Goal: Task Accomplishment & Management: Manage account settings

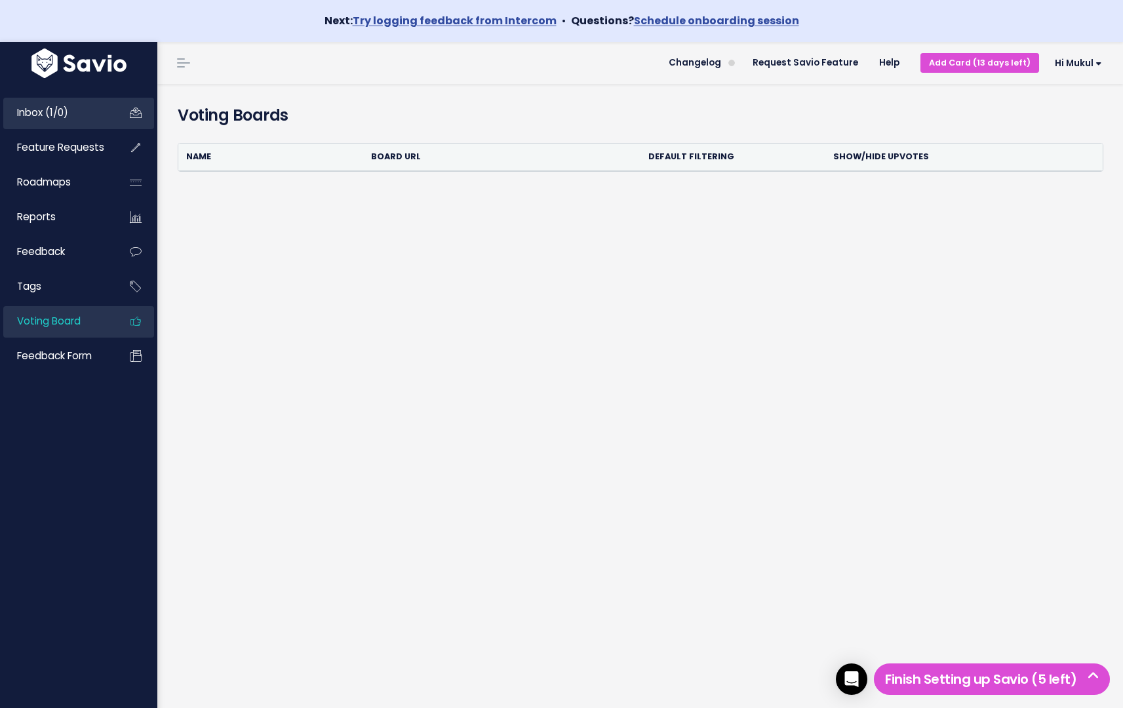
click at [100, 117] on link "Inbox (1/0)" at bounding box center [56, 113] width 106 height 30
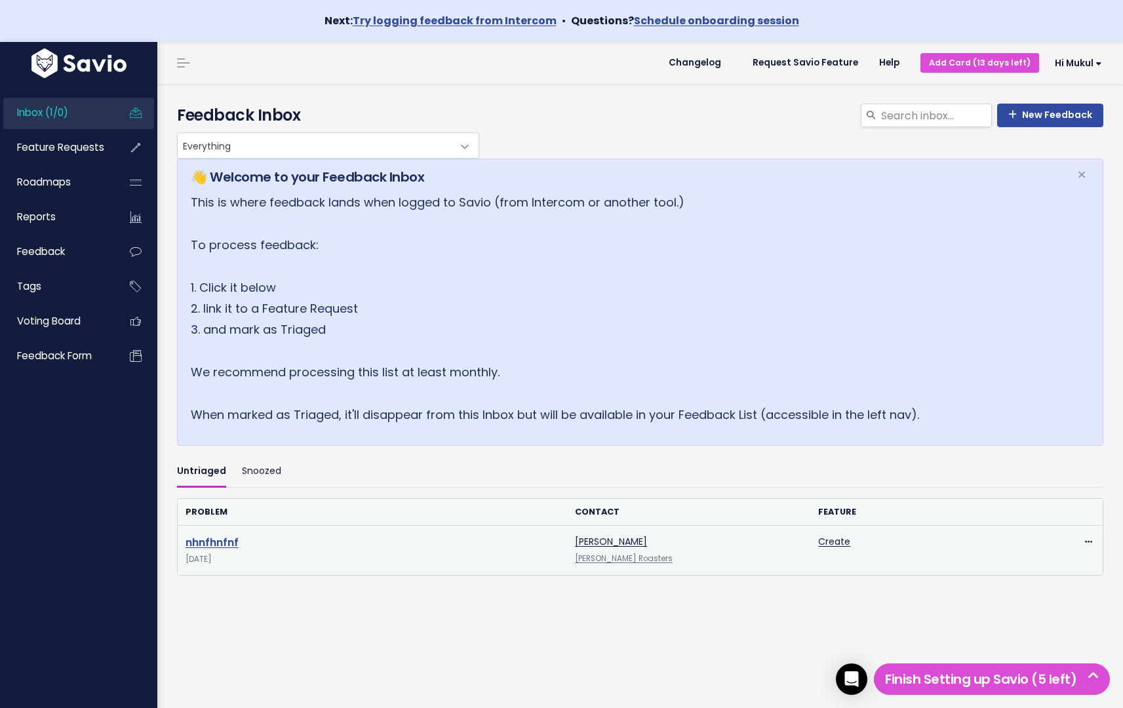
click at [207, 543] on link "nhnfhnfnf" at bounding box center [212, 542] width 53 height 15
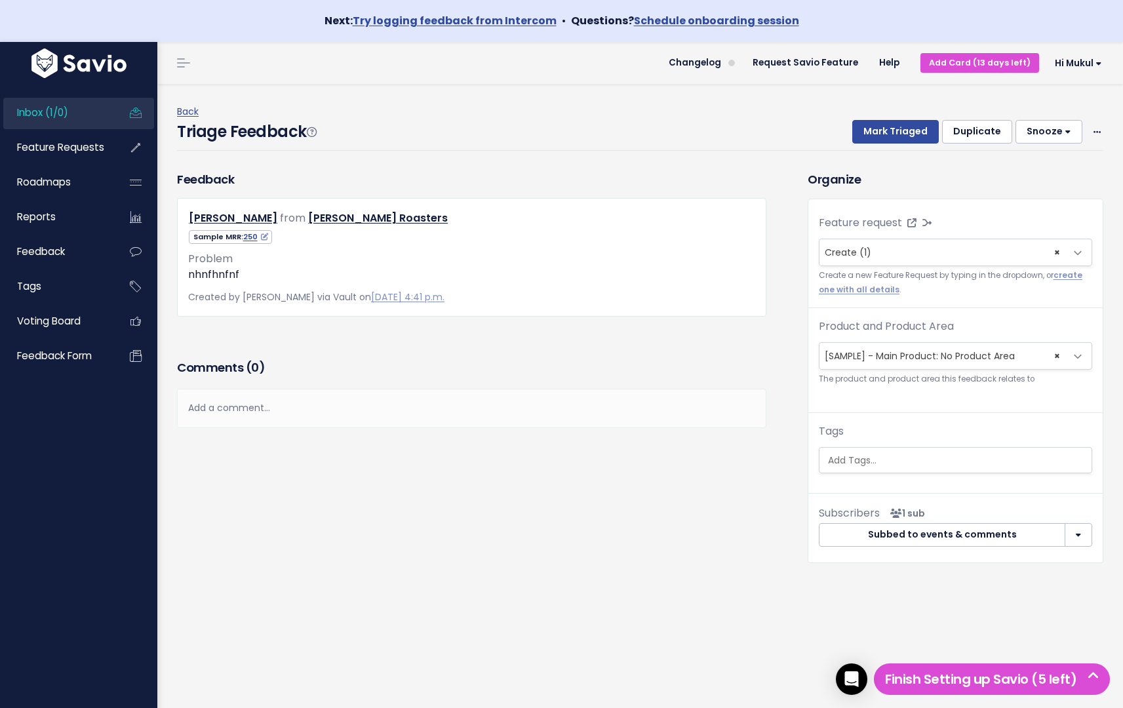
click at [1059, 137] on button "Snooze" at bounding box center [1049, 132] width 67 height 24
click at [773, 146] on div "Triage Feedback Mark Triaged Duplicate Snooze 1 day 3 days 7 days 14 days Edit …" at bounding box center [640, 135] width 927 height 31
click at [1057, 129] on button "Snooze" at bounding box center [1049, 132] width 67 height 24
click at [1091, 131] on span at bounding box center [1097, 132] width 12 height 16
click at [857, 165] on div "Back Triage Feedback Mark Triaged Duplicate Snooze 1 day 3 days 7 days 14 days …" at bounding box center [645, 127] width 937 height 87
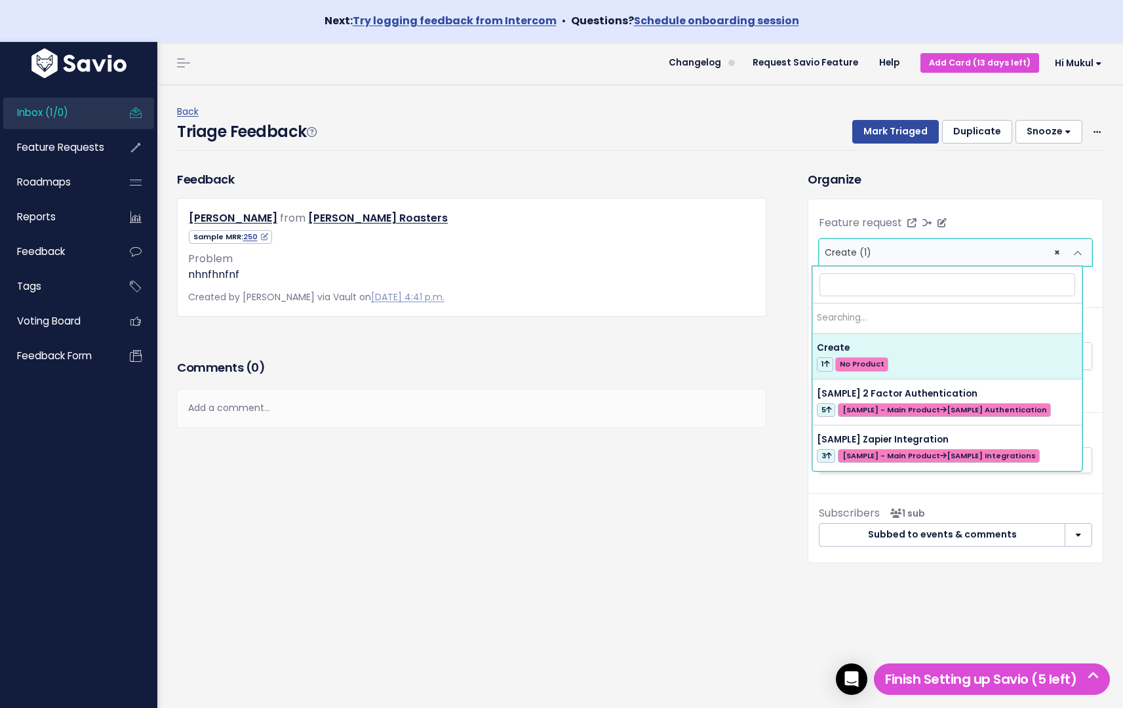
click at [891, 254] on span "× Create (1)" at bounding box center [943, 252] width 246 height 26
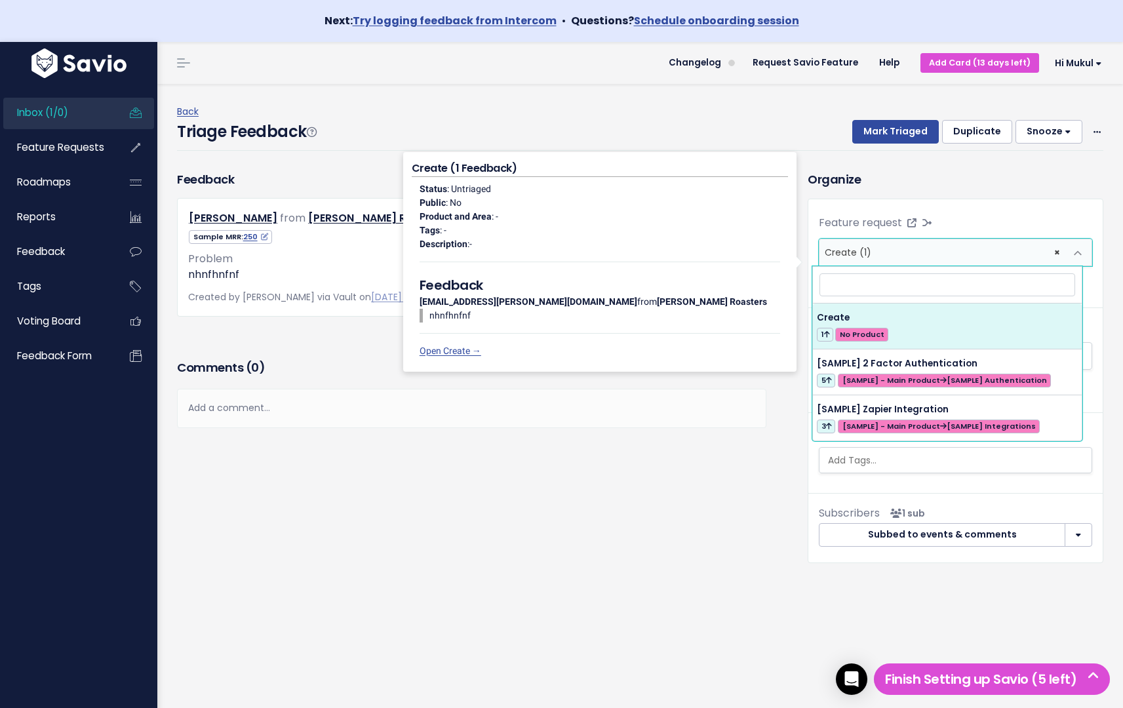
click at [787, 304] on div "Status : Untriaged Public : No Product and Area : - Tags : - Description : - Fe…" at bounding box center [600, 270] width 376 height 186
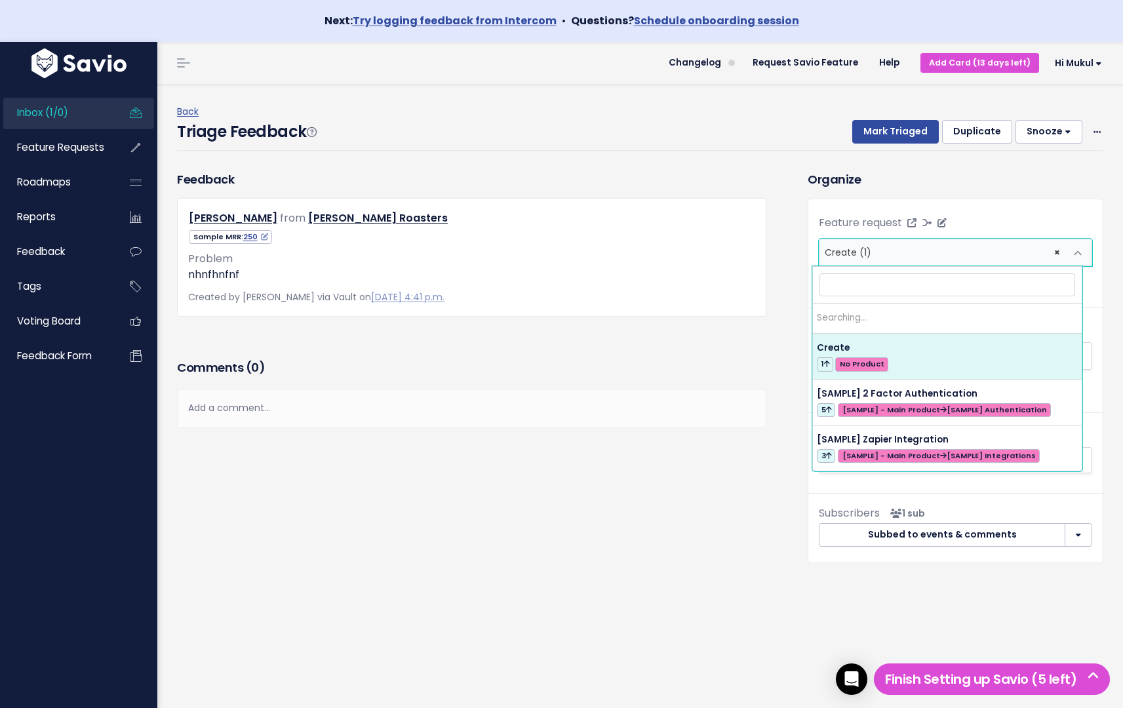
click at [945, 256] on span "× Create (1)" at bounding box center [943, 252] width 246 height 26
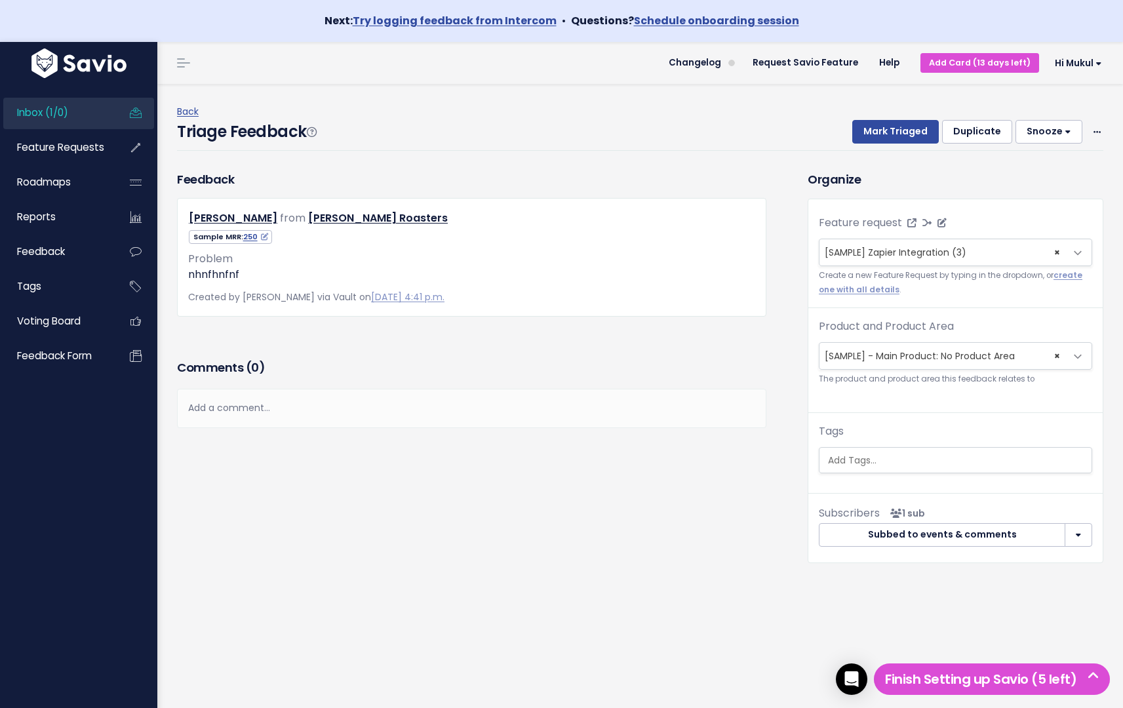
click at [924, 257] on span "[SAMPLE] Zapier Integration (3)" at bounding box center [896, 252] width 142 height 13
click at [918, 260] on span "× [SAMPLE] 2 Factor Authentication (5)" at bounding box center [943, 252] width 246 height 26
click at [932, 258] on span "× Create (1)" at bounding box center [943, 252] width 246 height 26
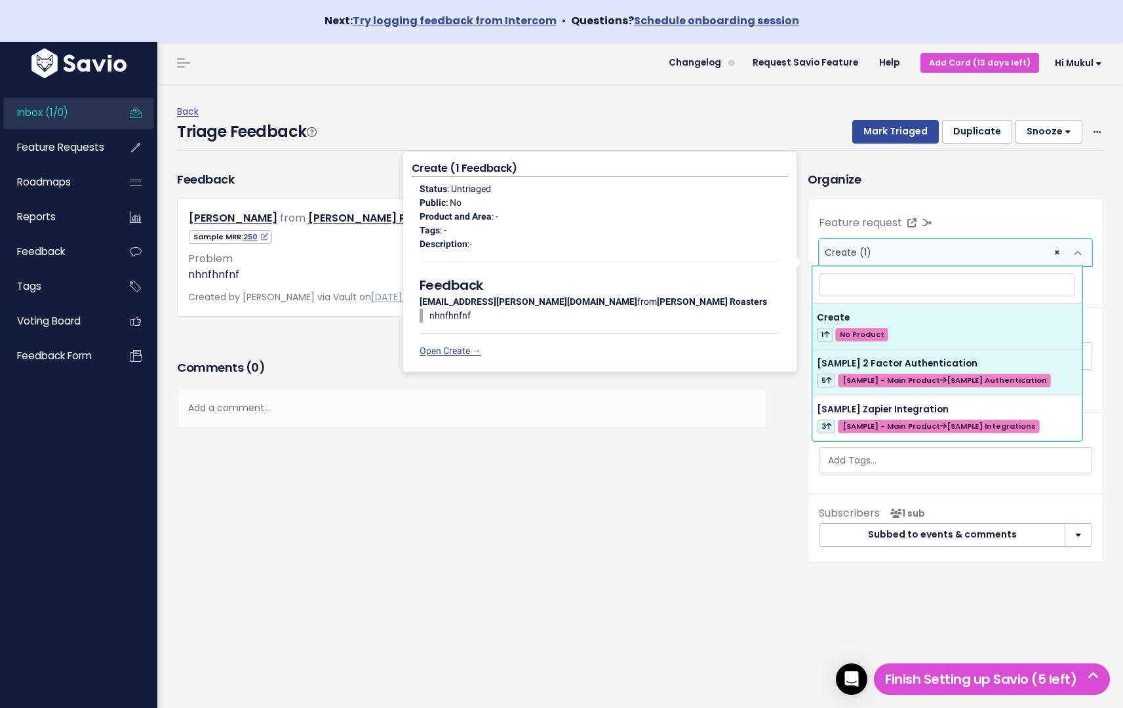
select select "64039"
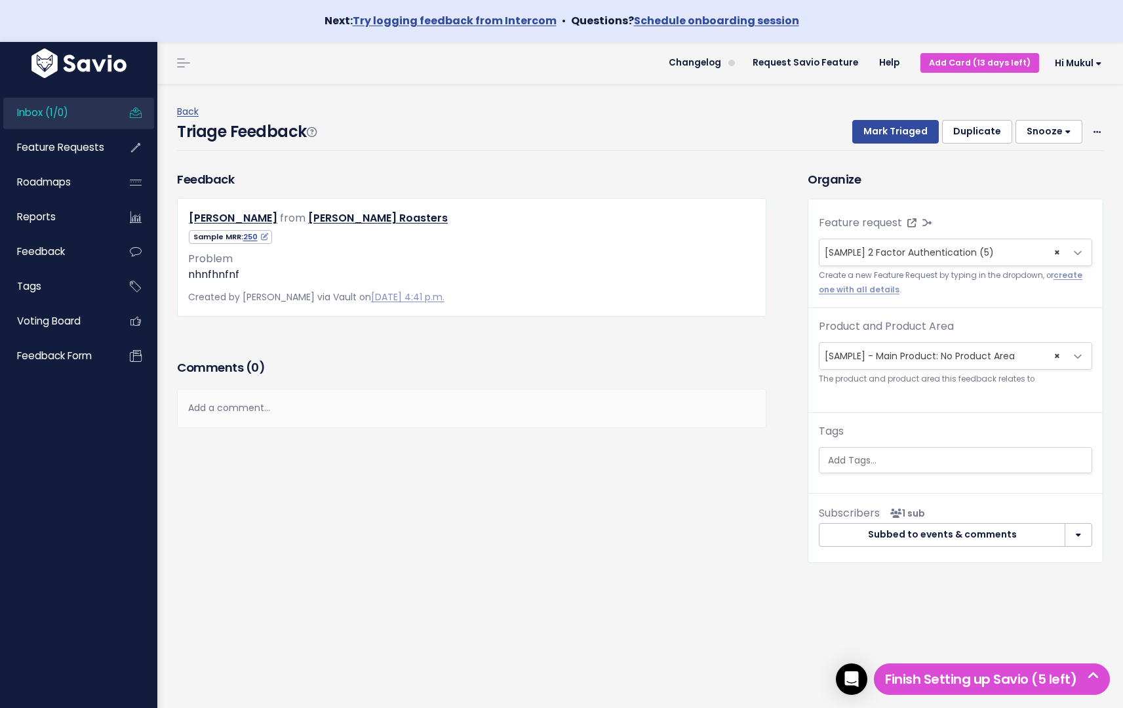
click at [331, 405] on div "Add a comment..." at bounding box center [472, 408] width 590 height 39
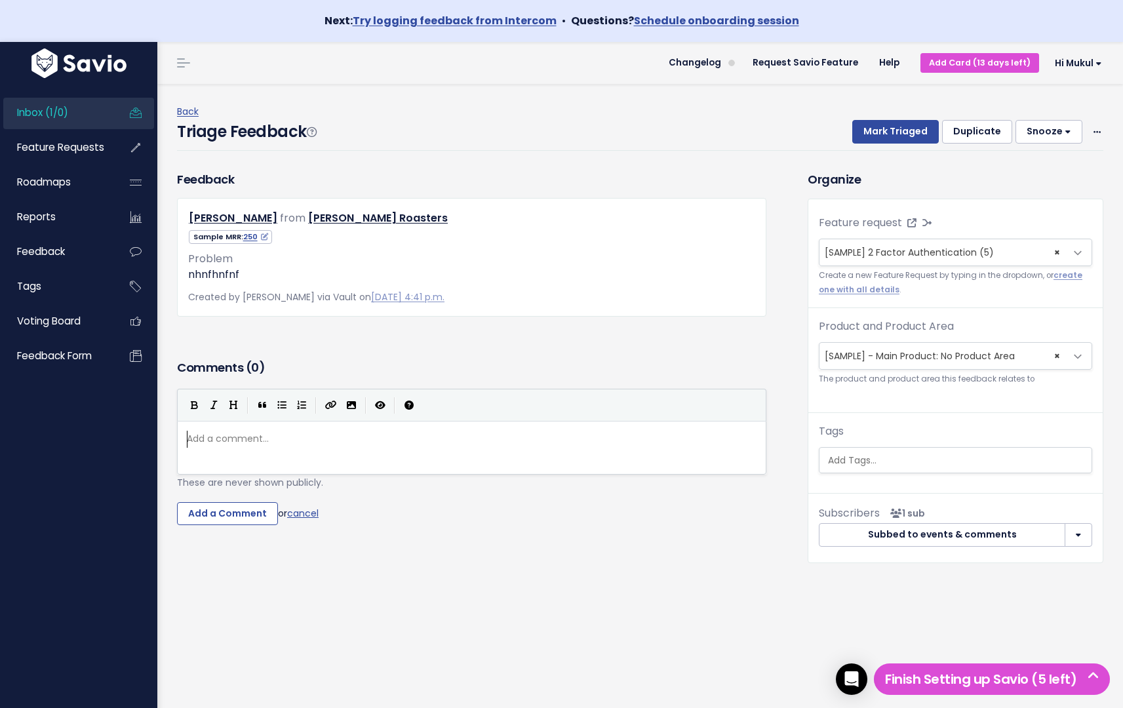
scroll to position [5, 0]
click at [498, 580] on div "Feedback Cosmo Kramer from Kenny Rogers Roasters" at bounding box center [482, 377] width 631 height 413
click at [386, 350] on div "Feedback Cosmo Kramer from Kenny Rogers Roasters" at bounding box center [471, 264] width 609 height 186
click at [965, 540] on button "Subbed to events & comments" at bounding box center [942, 535] width 247 height 24
click at [950, 536] on button "Subbed to events & comments" at bounding box center [942, 535] width 247 height 24
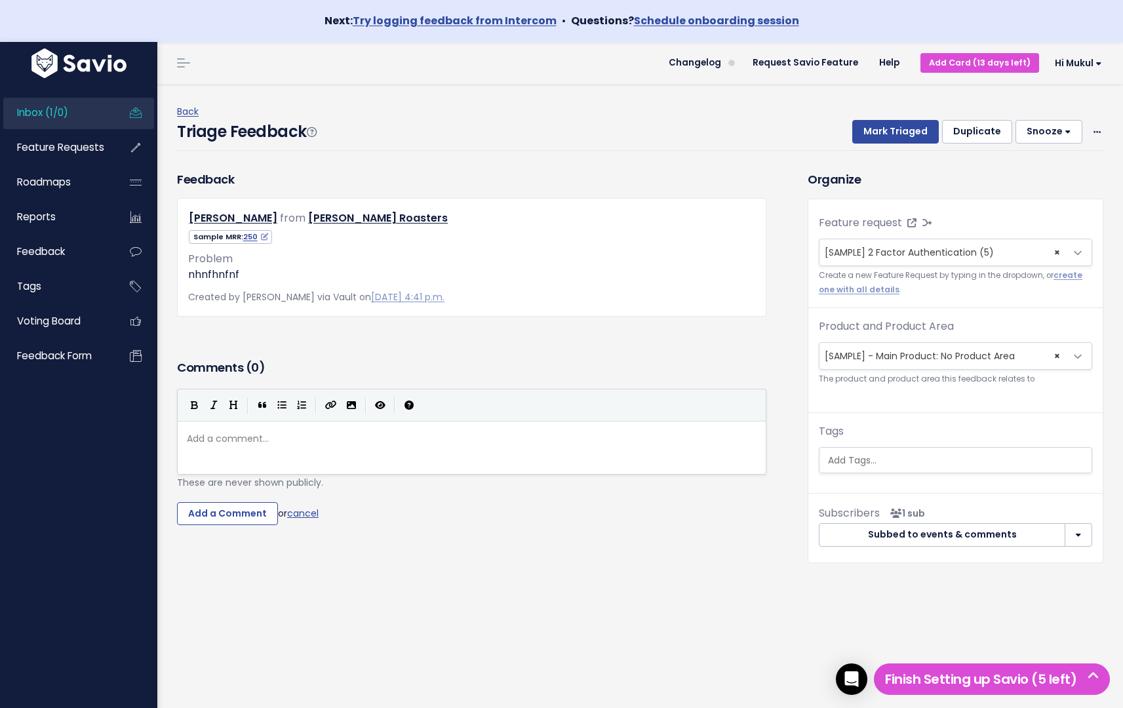
click at [1066, 537] on button "button" at bounding box center [1079, 535] width 28 height 24
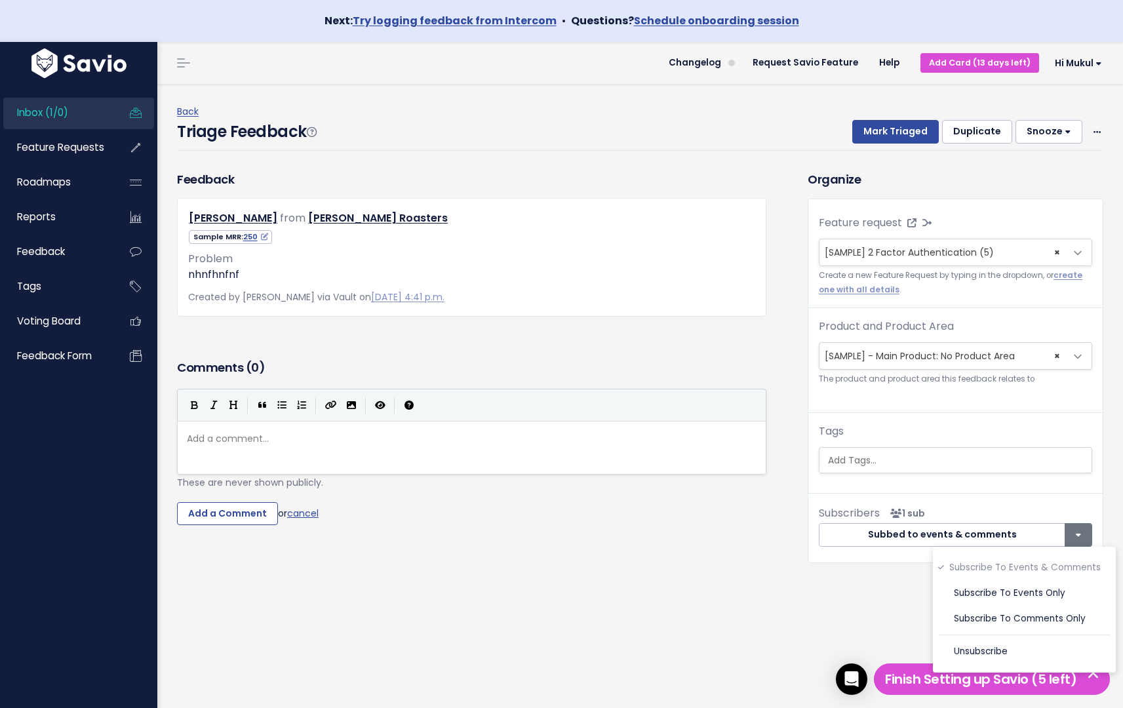
click at [765, 613] on div "Triage Feedback To Triage this Feedback Decide whether you'll act on this Feedb…" at bounding box center [640, 417] width 966 height 666
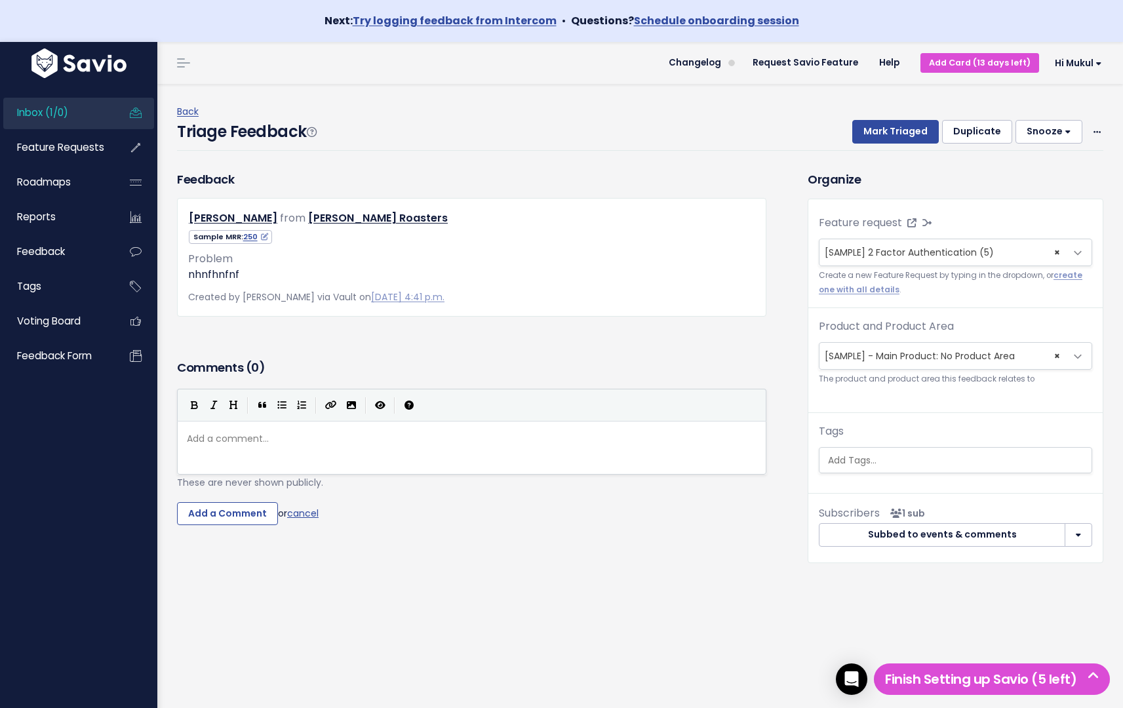
click at [1079, 539] on button "button" at bounding box center [1079, 535] width 28 height 24
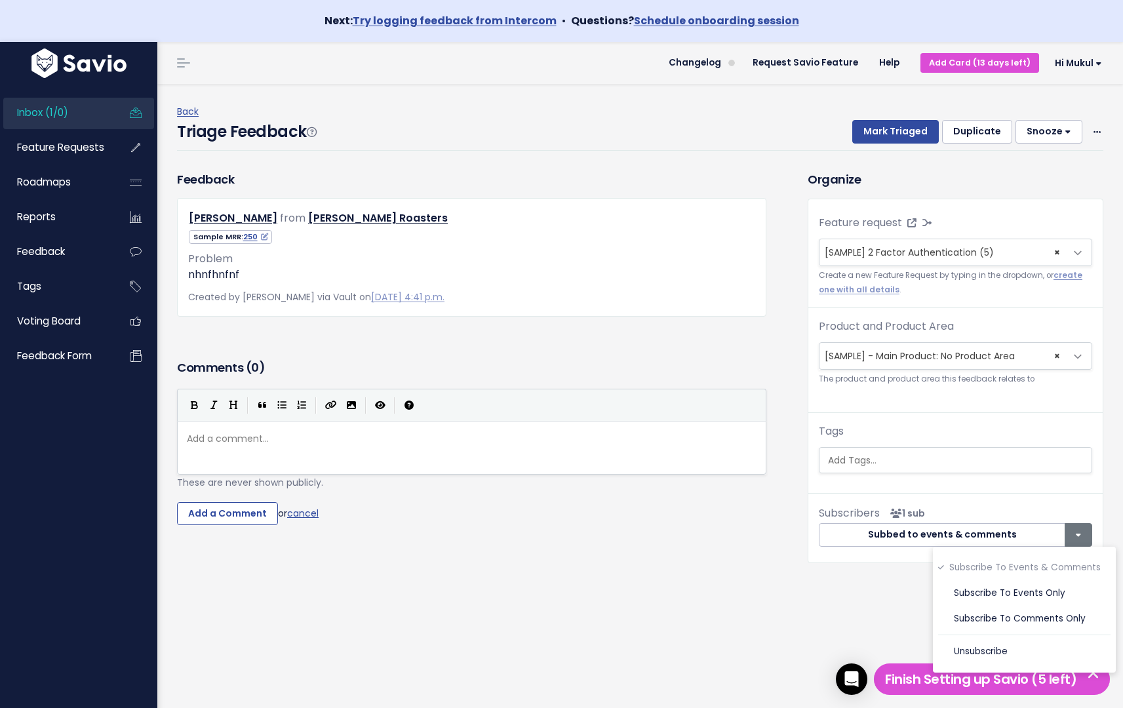
click at [839, 596] on div "Feedback Cosmo Kramer from Kenny Rogers Roasters" at bounding box center [640, 390] width 946 height 439
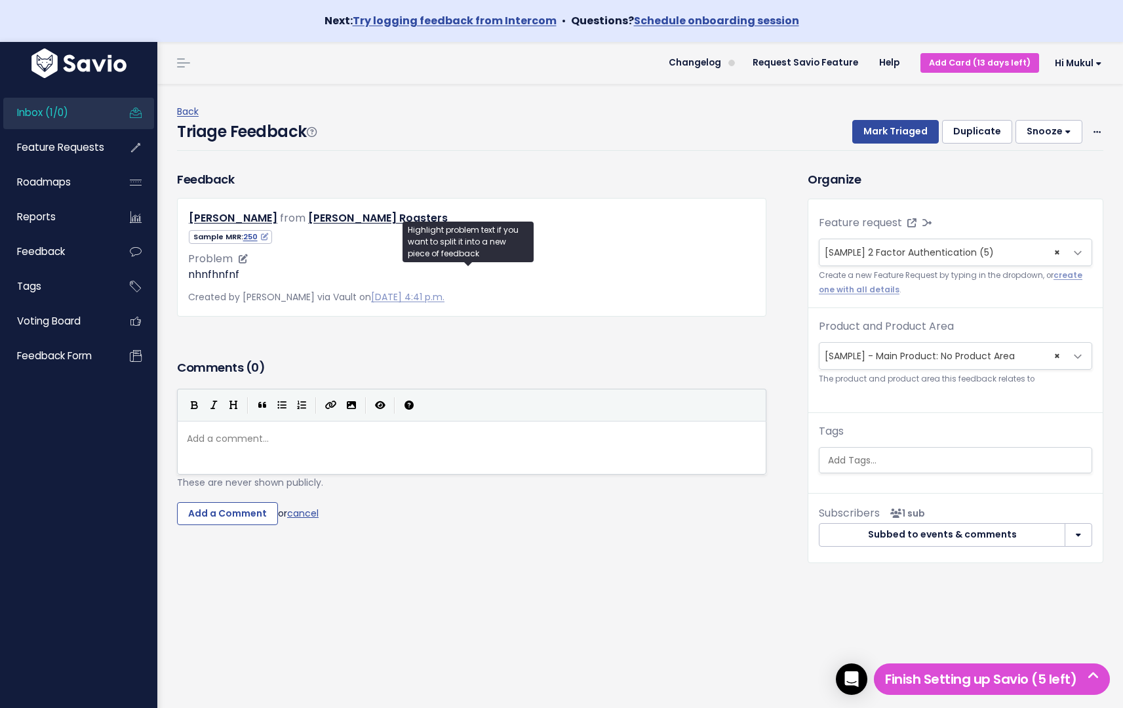
click at [228, 275] on p "nhnfhnfnf" at bounding box center [471, 275] width 567 height 16
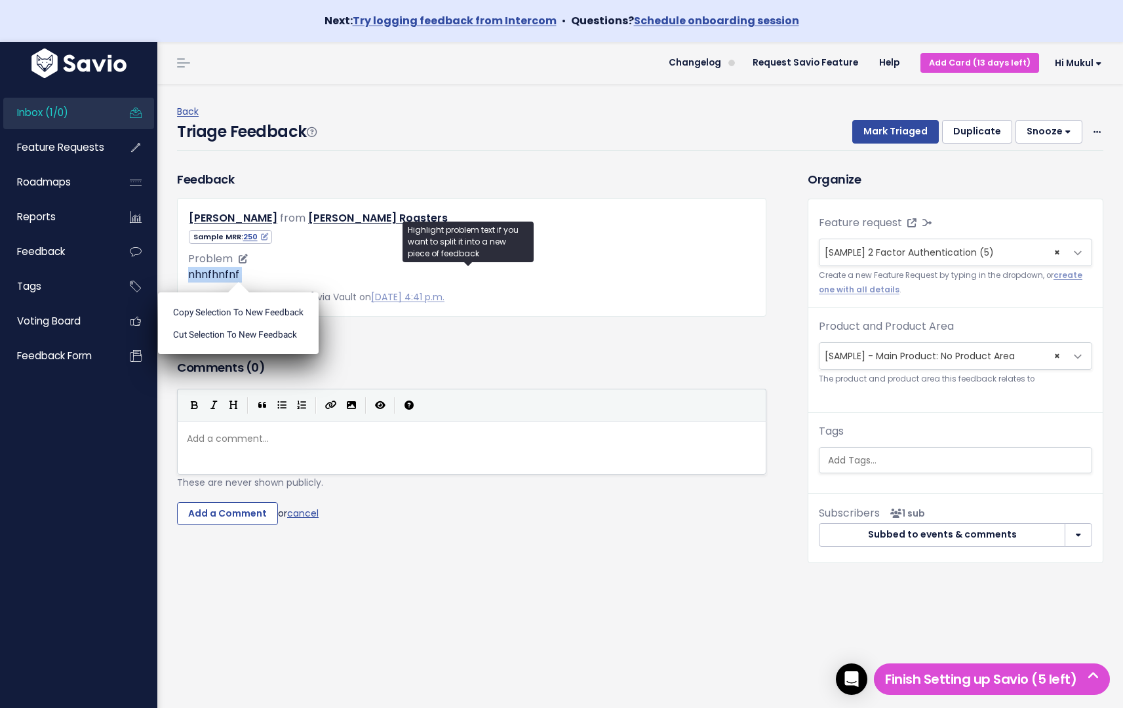
click at [228, 275] on p "nhnfhnfnf" at bounding box center [471, 275] width 567 height 16
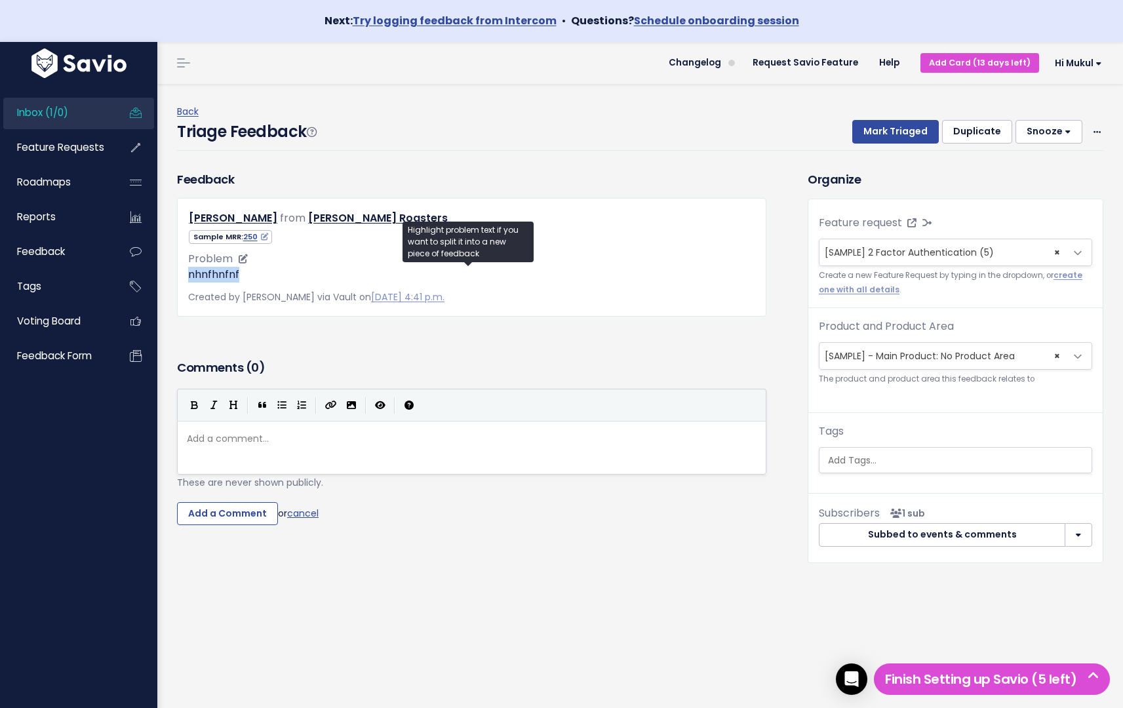
click at [228, 275] on p "nhnfhnfnf" at bounding box center [471, 275] width 567 height 16
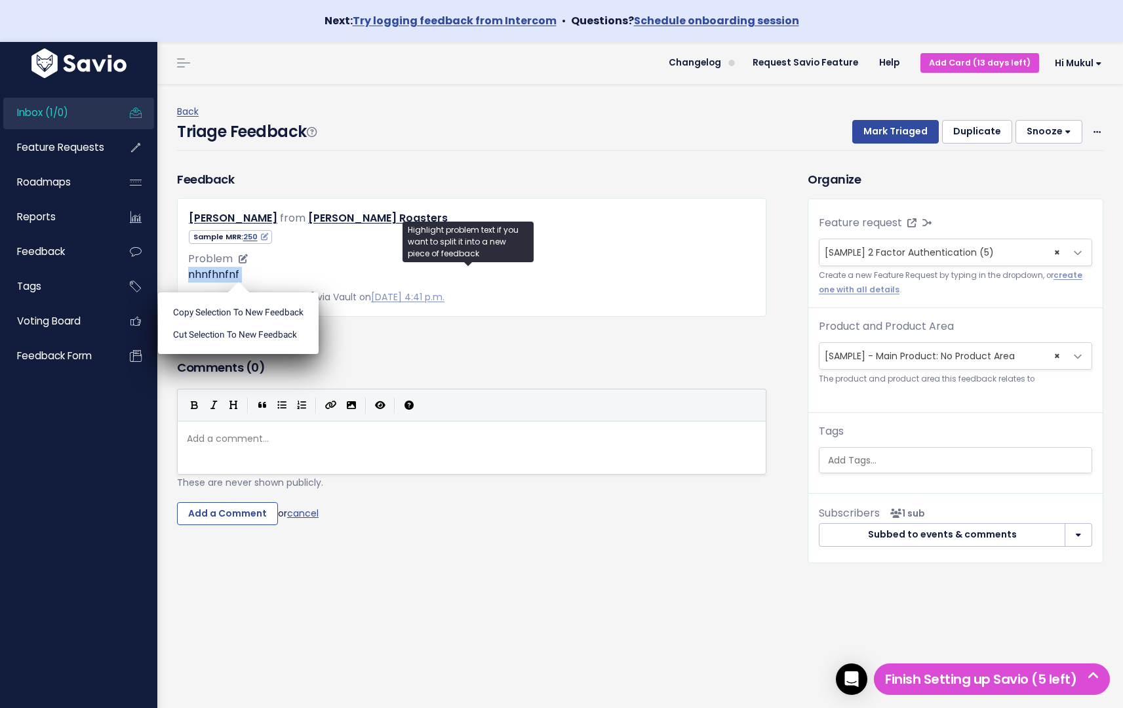
click at [228, 275] on p "nhnfhnfnf" at bounding box center [471, 275] width 567 height 16
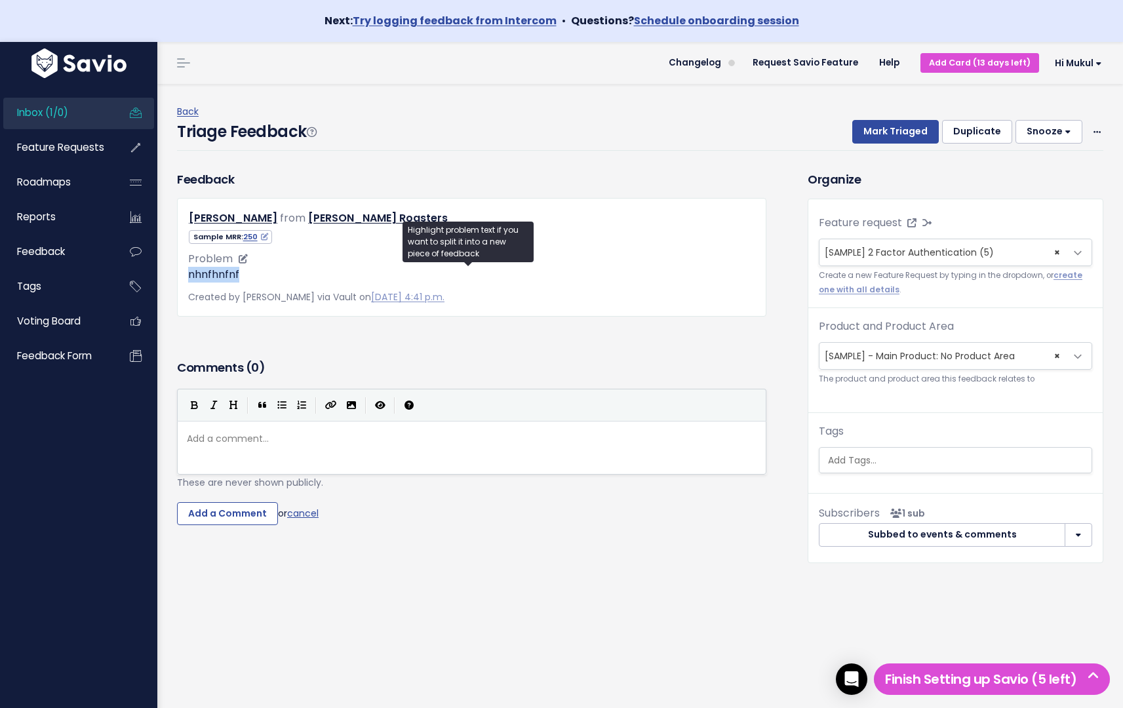
click at [228, 275] on p "nhnfhnfnf" at bounding box center [471, 275] width 567 height 16
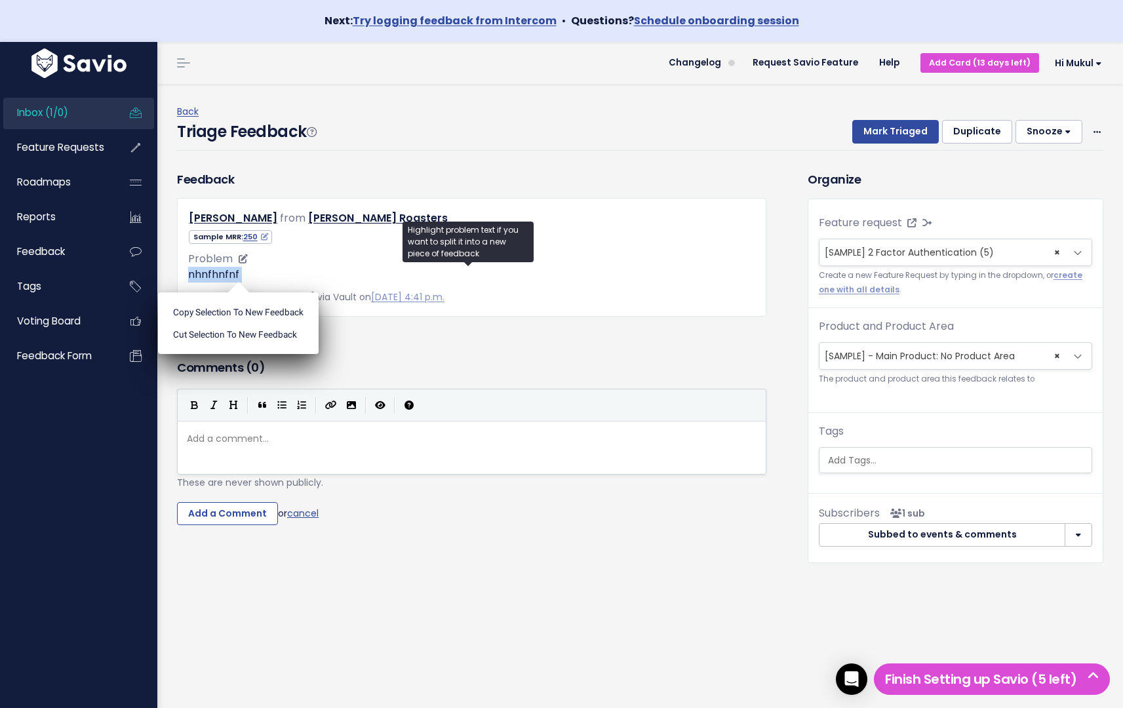
click at [228, 275] on p "nhnfhnfnf" at bounding box center [471, 275] width 567 height 16
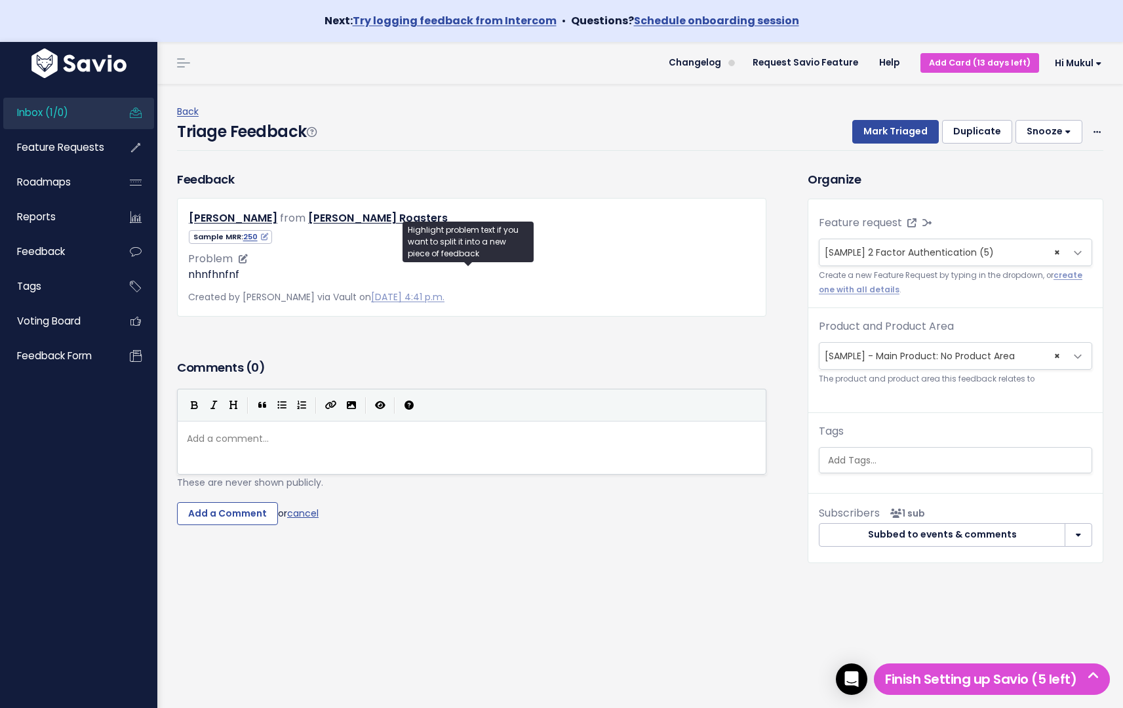
click at [228, 275] on p "nhnfhnfnf" at bounding box center [471, 275] width 567 height 16
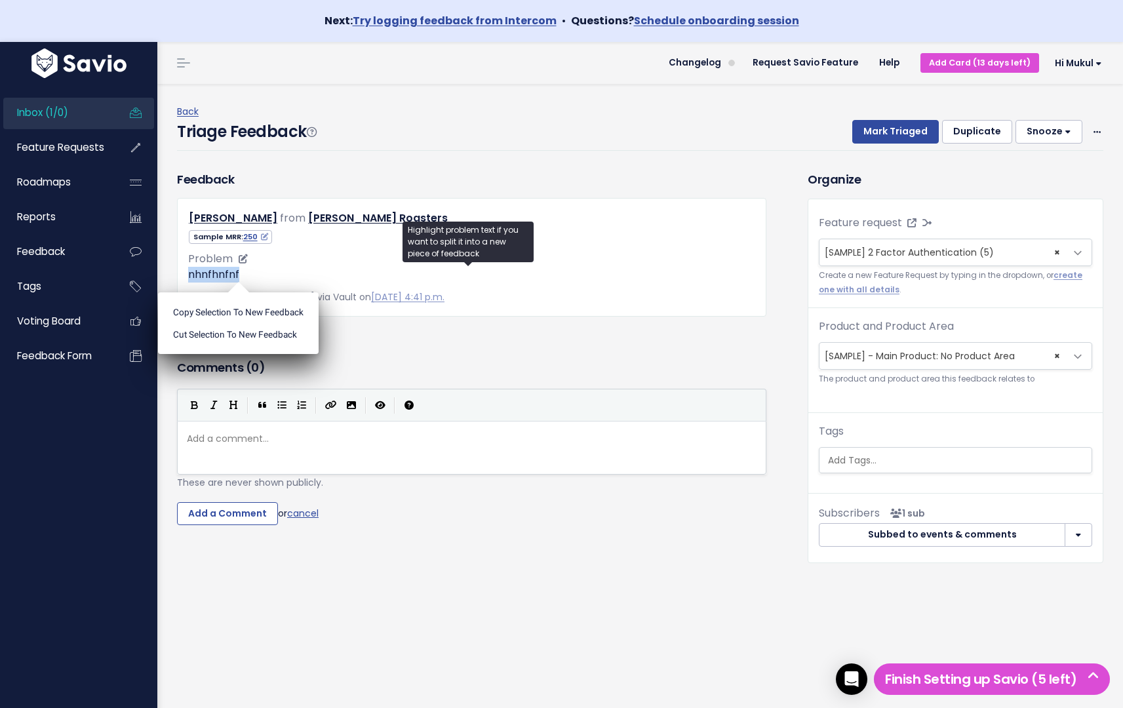
click at [228, 275] on p "nhnfhnfnf" at bounding box center [471, 275] width 567 height 16
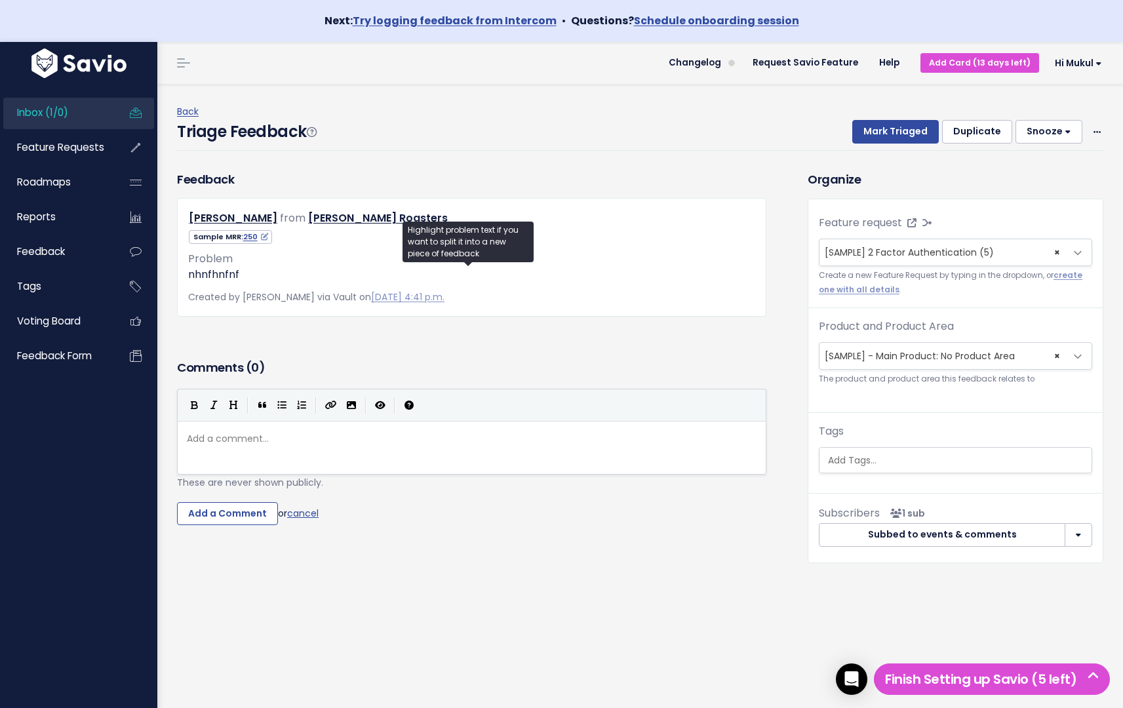
click at [309, 298] on span "Created by Mukul Goyal via Vault on Sept. 15, 2025, 4:41 p.m." at bounding box center [316, 297] width 256 height 13
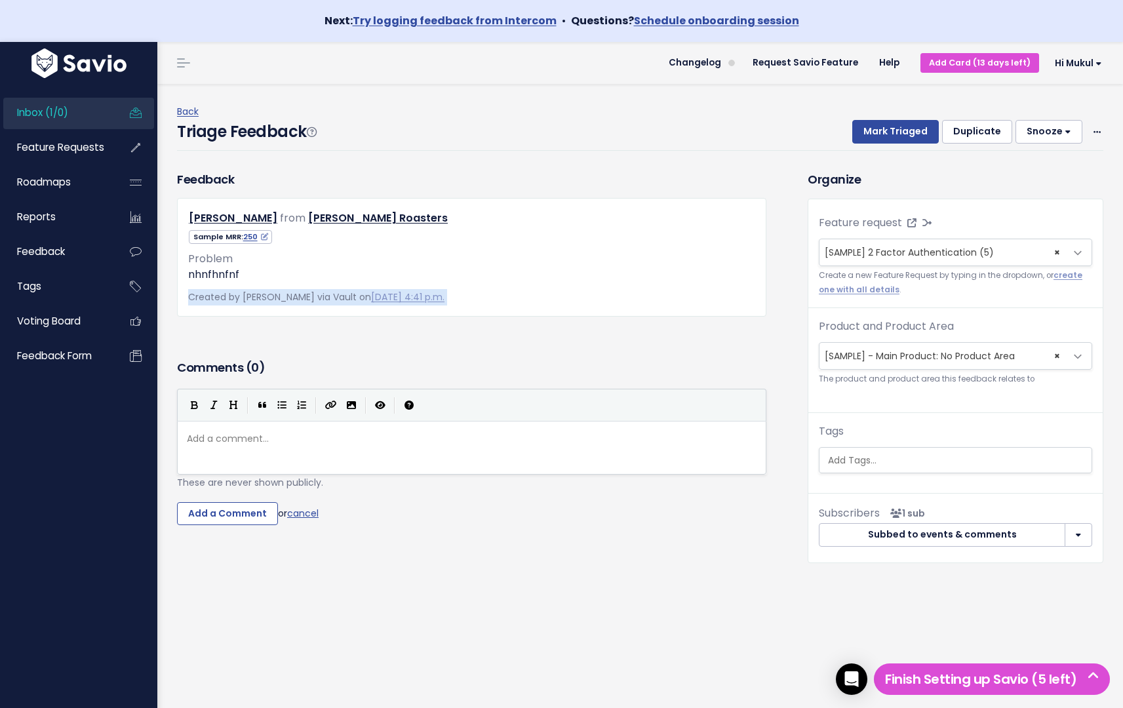
click at [309, 298] on span "Created by Mukul Goyal via Vault on Sept. 15, 2025, 4:41 p.m." at bounding box center [316, 297] width 256 height 13
